Goal: Task Accomplishment & Management: Use online tool/utility

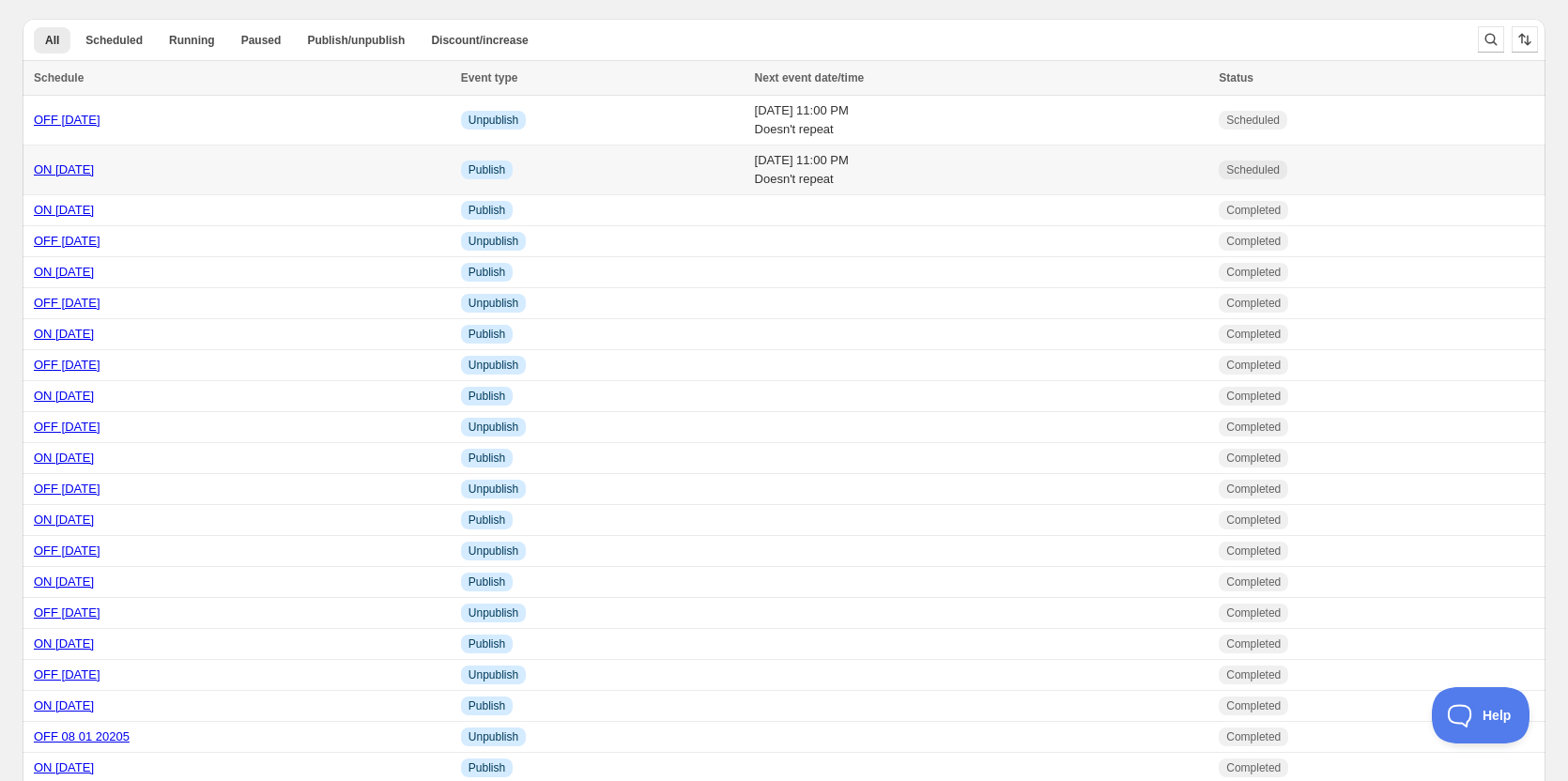
click at [70, 167] on link "ON 10 03 2025" at bounding box center [64, 170] width 60 height 14
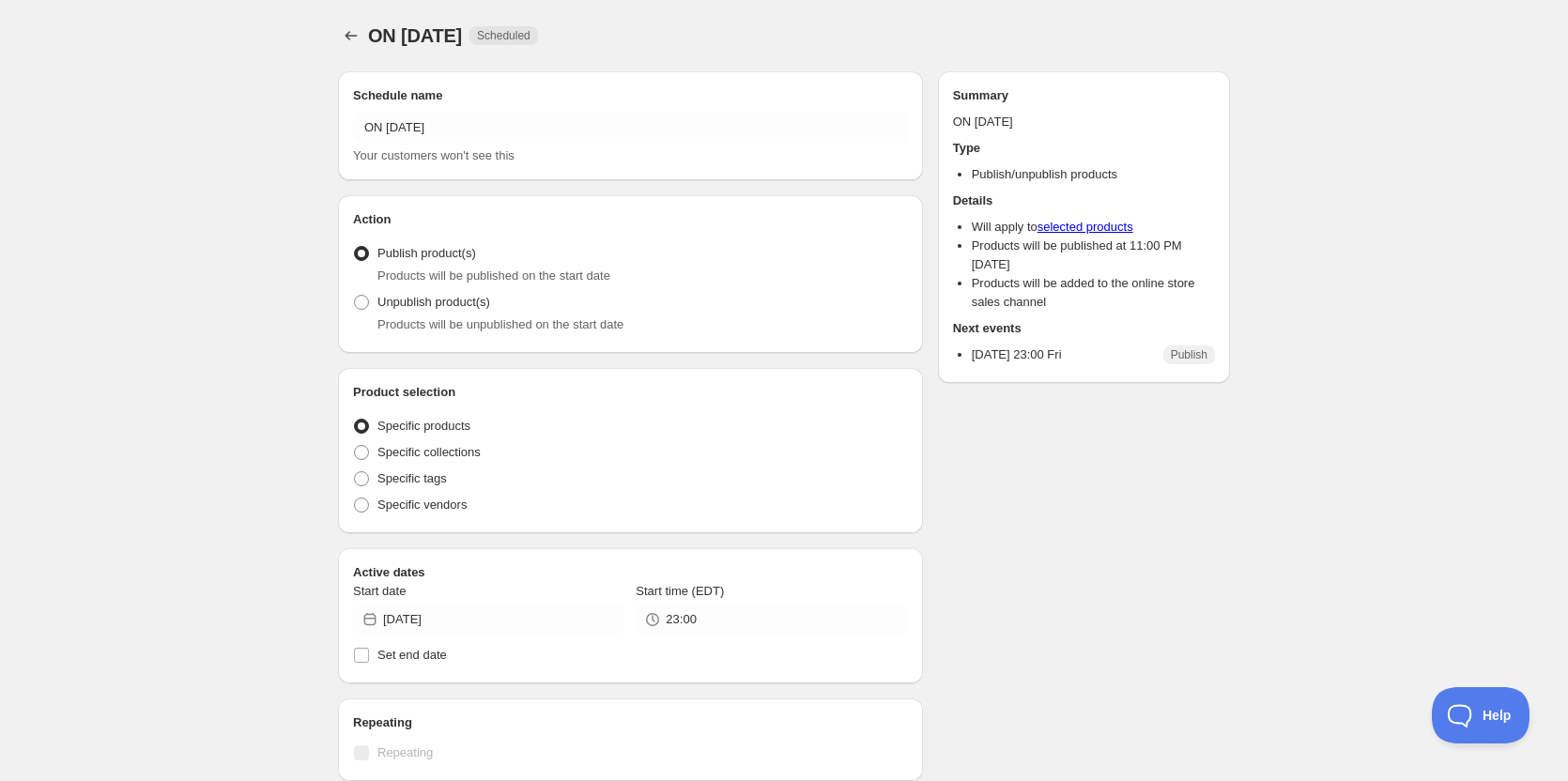
radio input "true"
checkbox input "true"
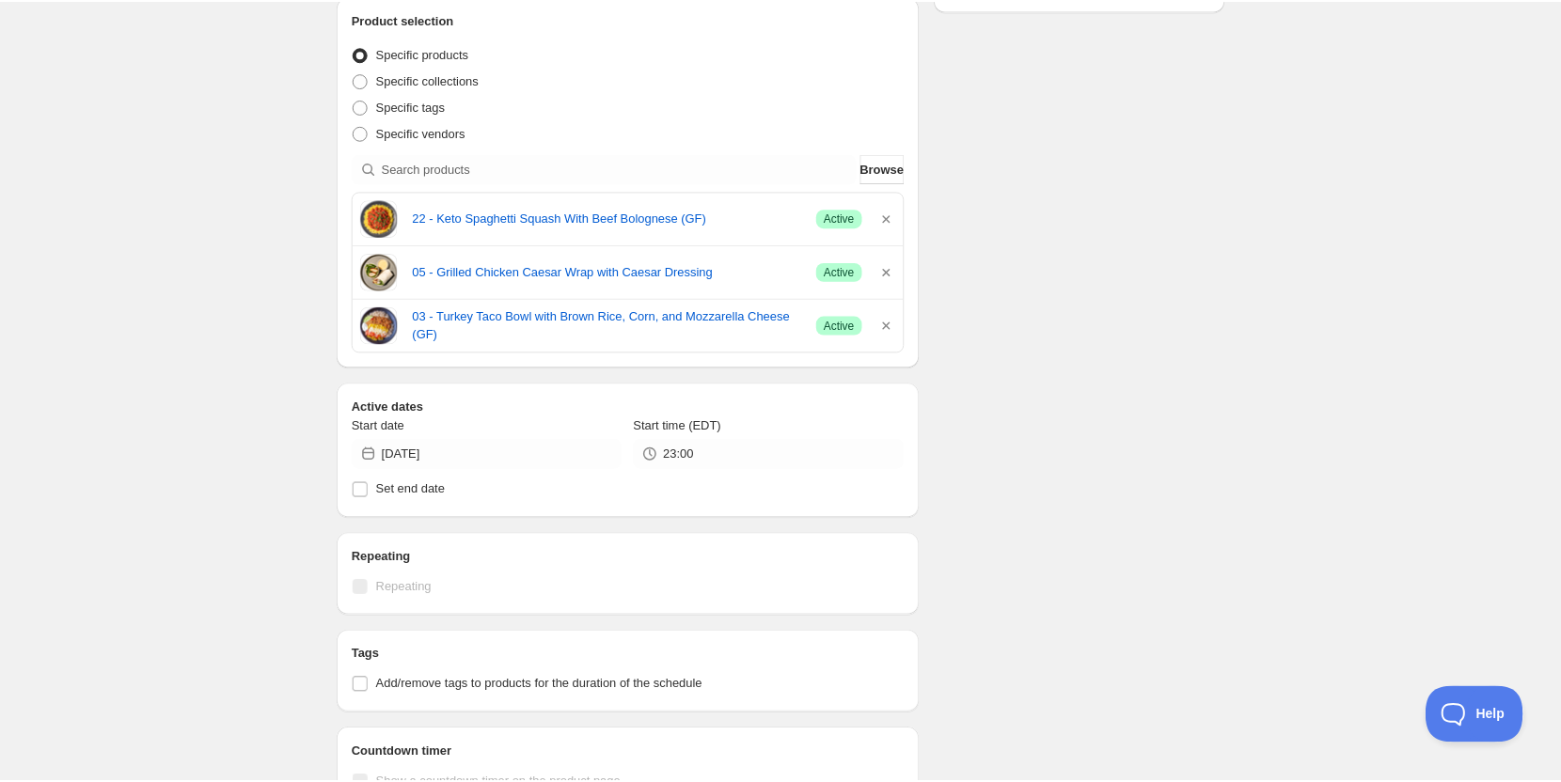
scroll to position [376, 0]
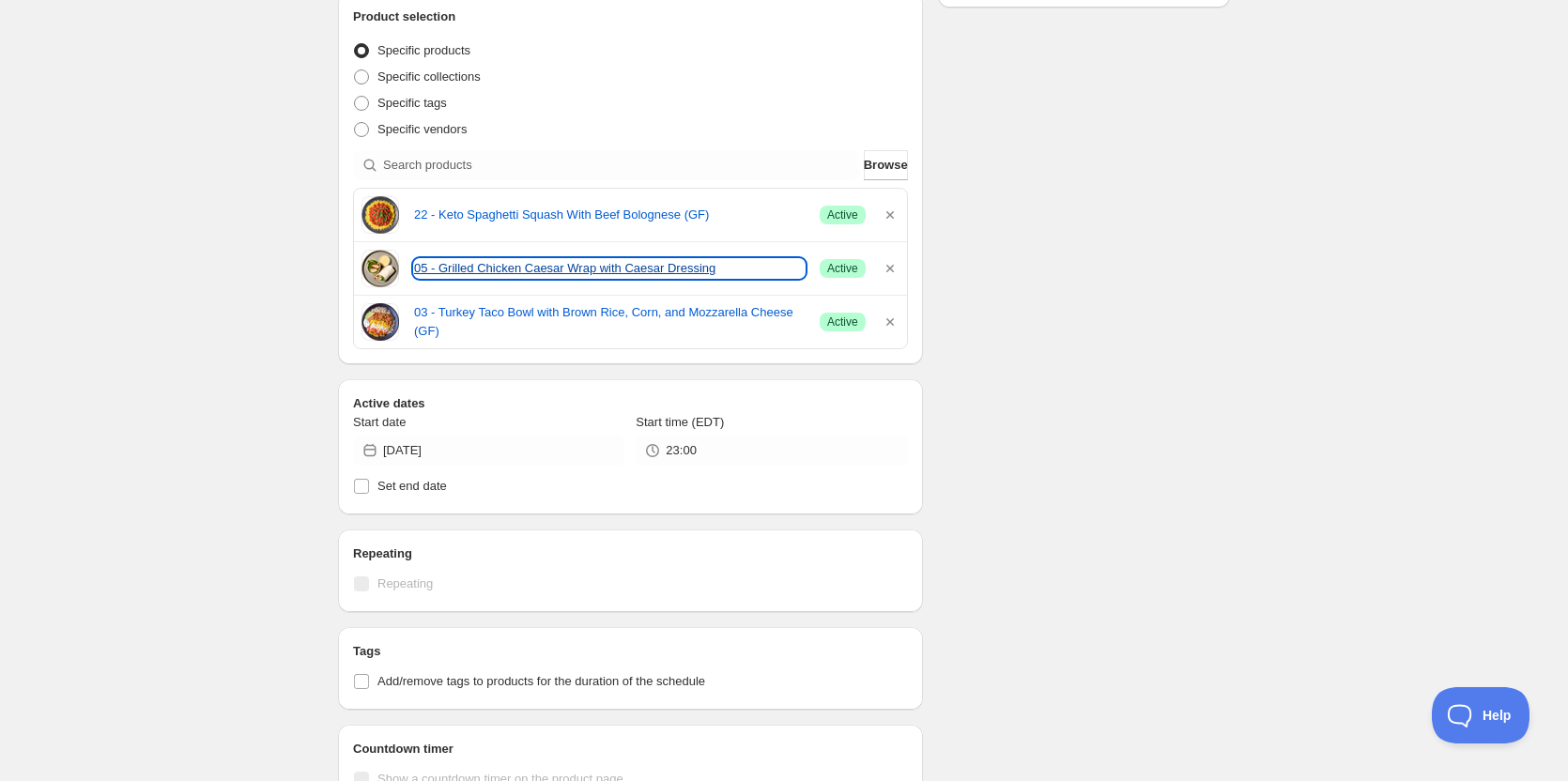
click at [475, 272] on link "05 - Grilled Chicken Caesar Wrap with Caesar Dressing" at bounding box center [609, 268] width 391 height 19
